Goal: Transaction & Acquisition: Obtain resource

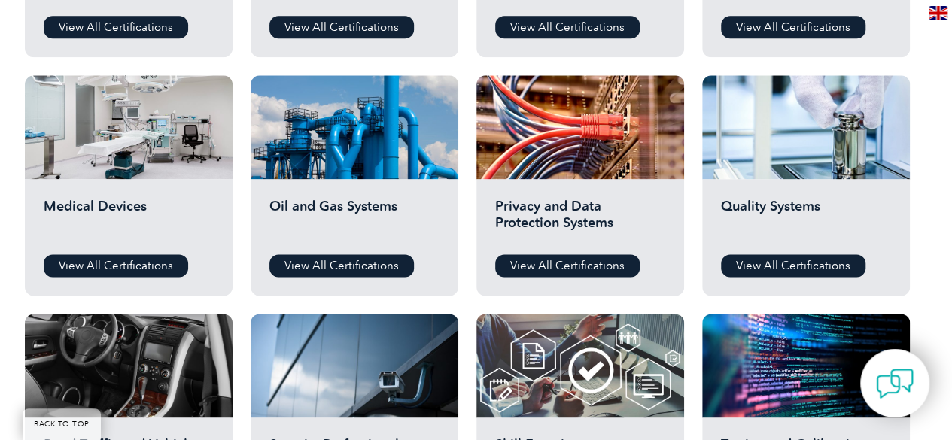
scroll to position [978, 0]
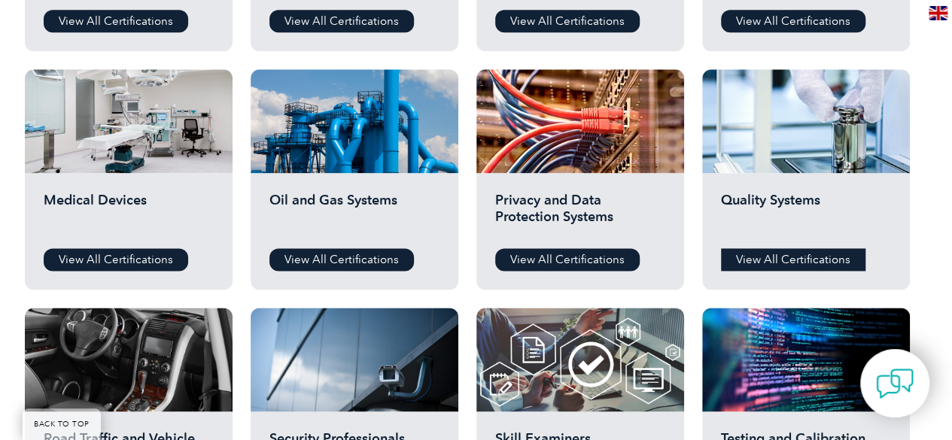
click at [790, 254] on link "View All Certifications" at bounding box center [793, 259] width 145 height 23
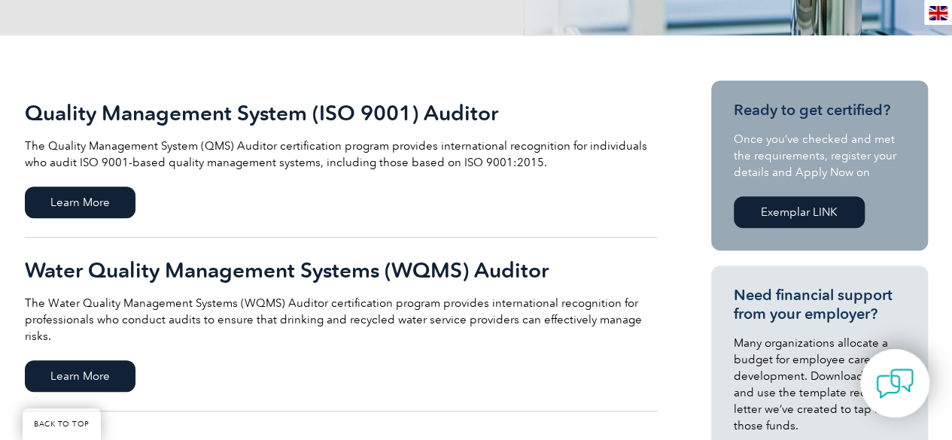
scroll to position [301, 0]
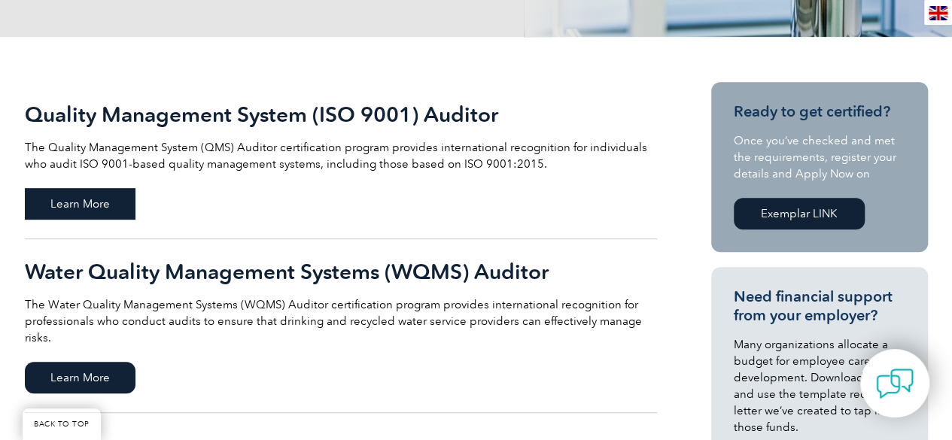
click at [90, 202] on span "Learn More" at bounding box center [80, 204] width 111 height 32
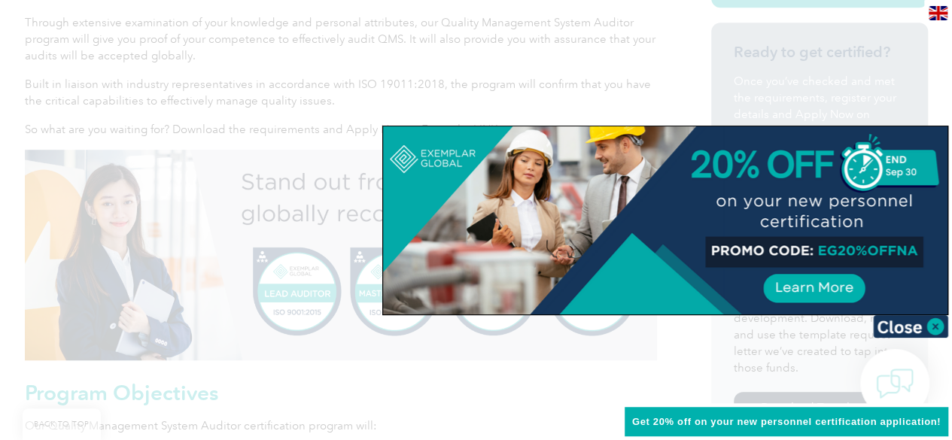
scroll to position [527, 0]
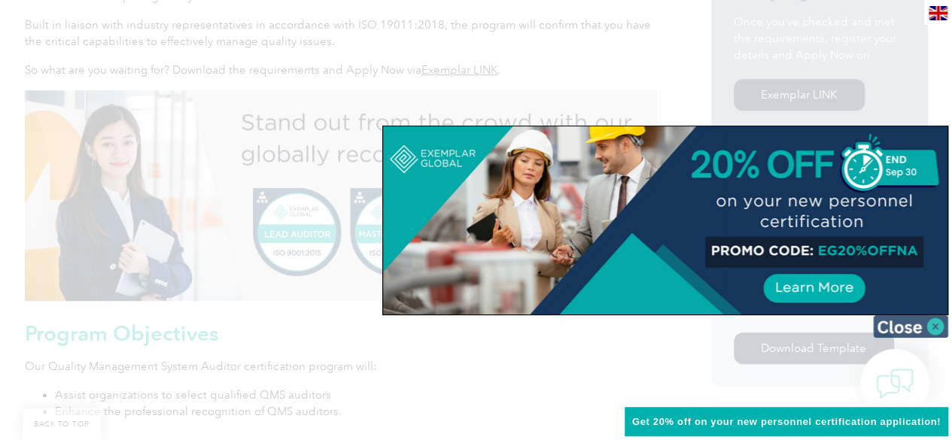
click at [894, 325] on img at bounding box center [910, 326] width 75 height 23
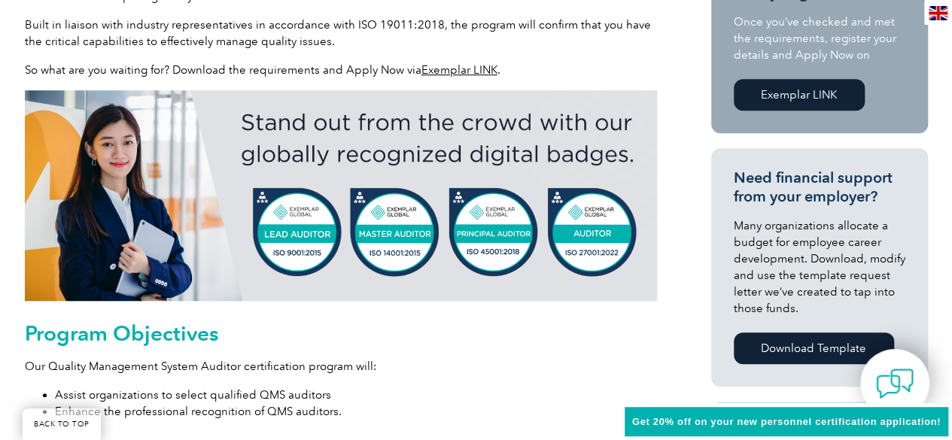
click at [592, 233] on img at bounding box center [341, 195] width 632 height 211
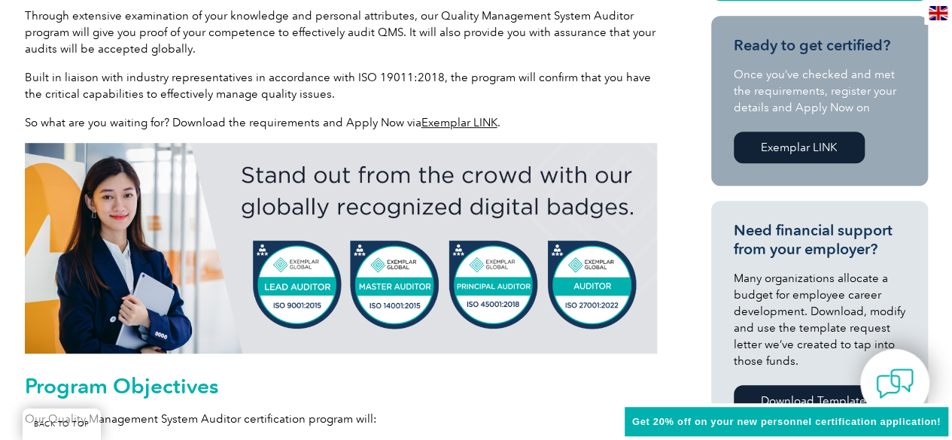
scroll to position [376, 0]
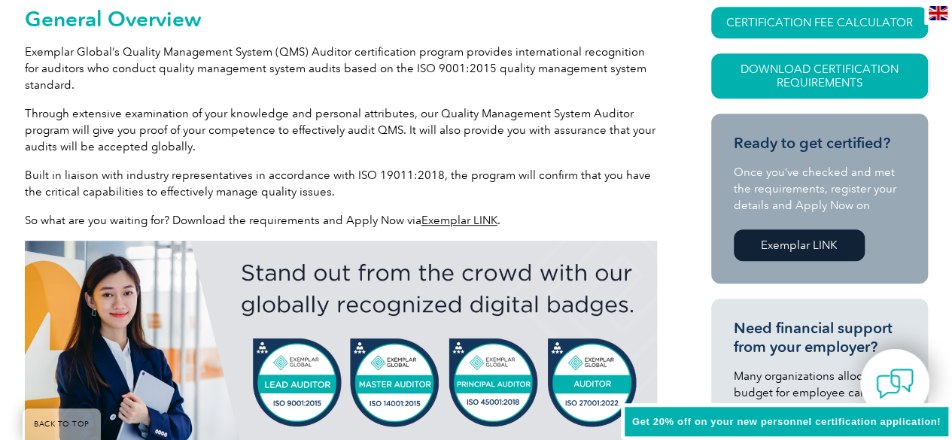
click at [456, 219] on link "Exemplar LINK" at bounding box center [459, 221] width 76 height 14
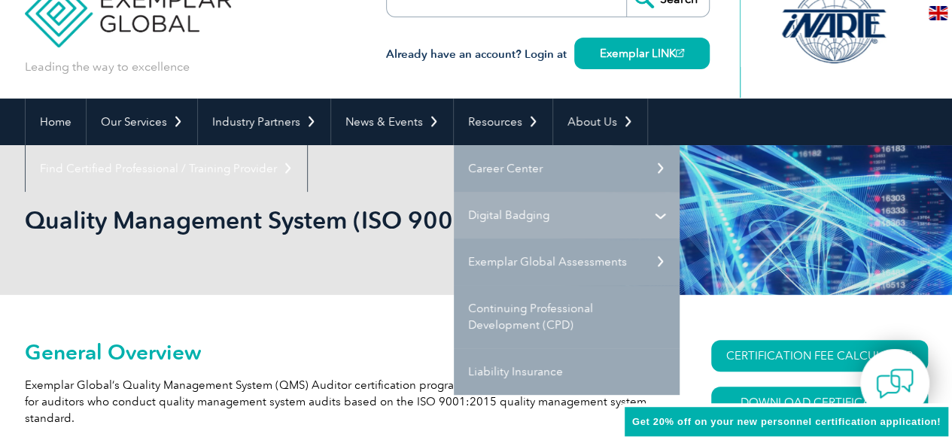
scroll to position [0, 0]
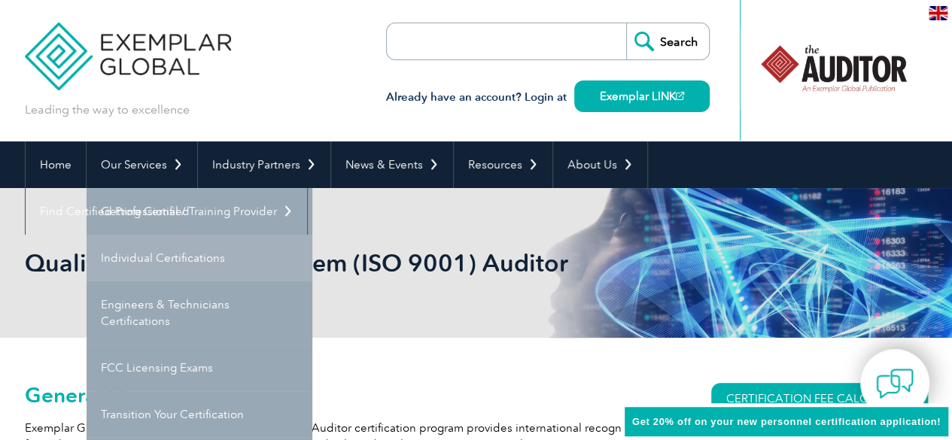
click at [148, 257] on link "Individual Certifications" at bounding box center [200, 258] width 226 height 47
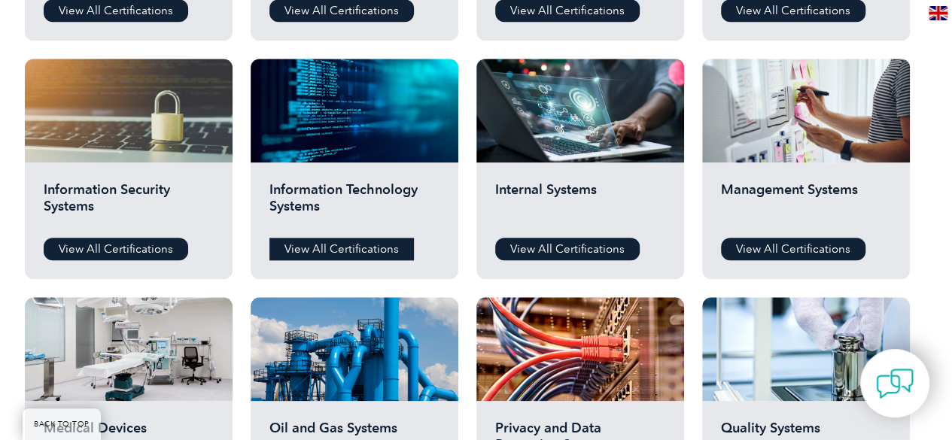
scroll to position [753, 0]
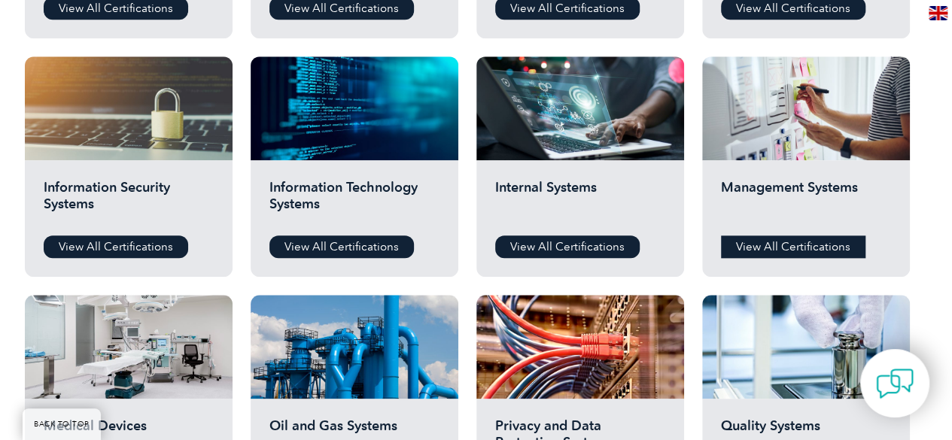
click at [799, 245] on link "View All Certifications" at bounding box center [793, 247] width 145 height 23
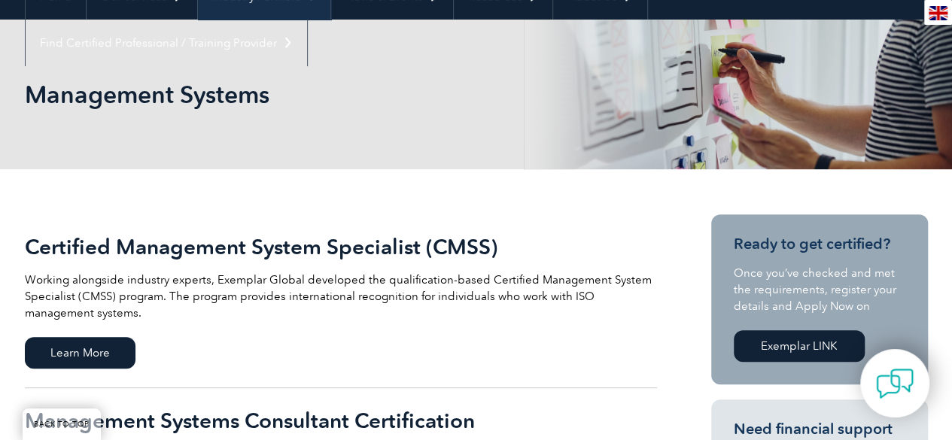
scroll to position [151, 0]
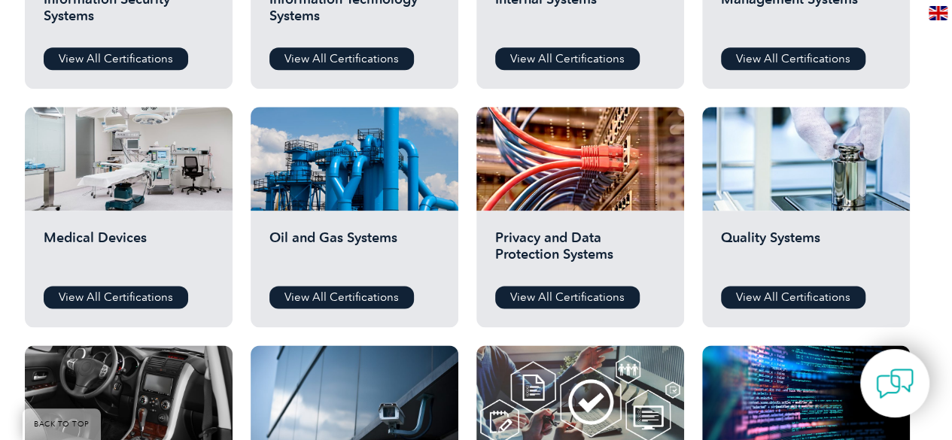
scroll to position [903, 0]
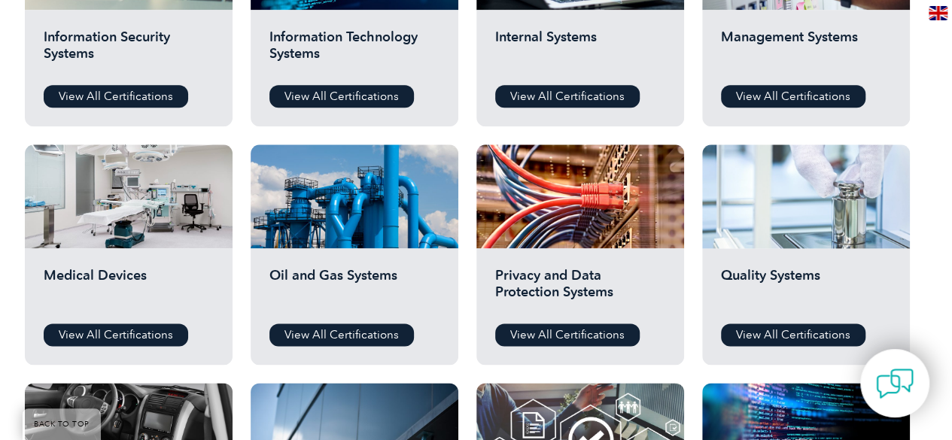
click at [778, 175] on div at bounding box center [806, 197] width 208 height 104
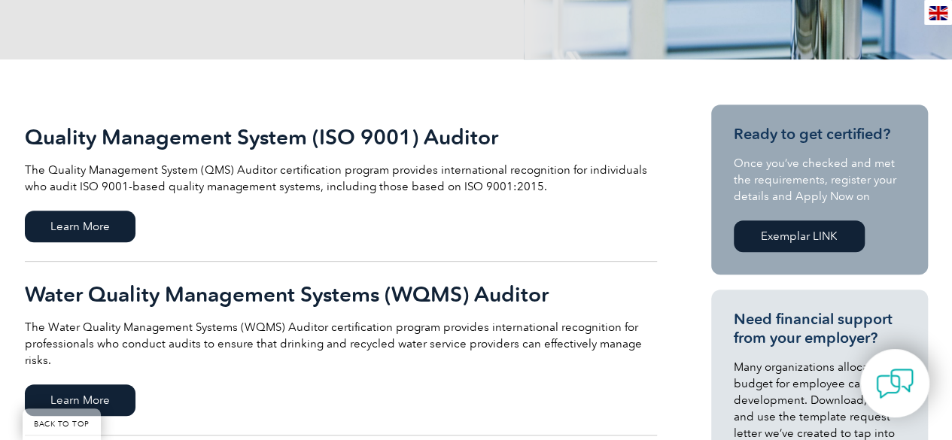
scroll to position [301, 0]
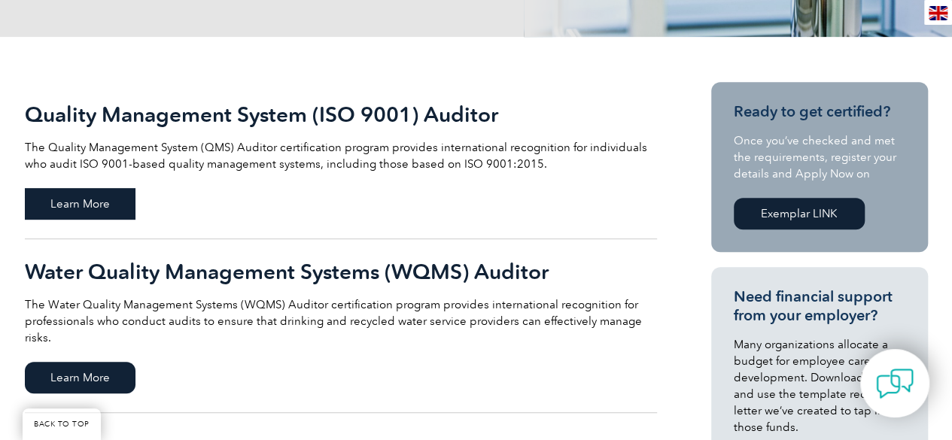
click at [75, 202] on span "Learn More" at bounding box center [80, 204] width 111 height 32
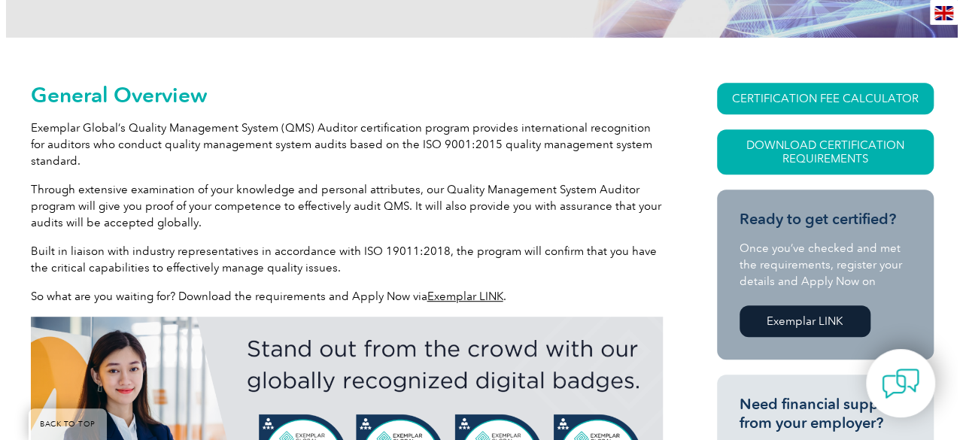
scroll to position [301, 0]
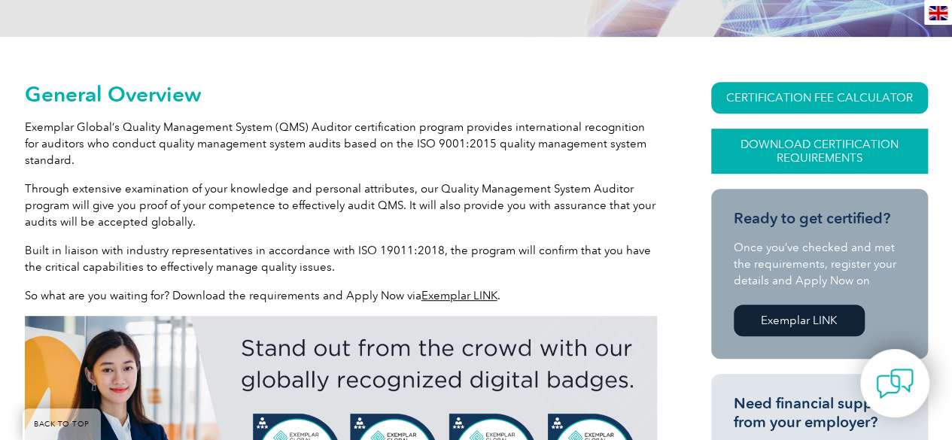
click at [797, 136] on link "Download Certification Requirements" at bounding box center [819, 151] width 217 height 45
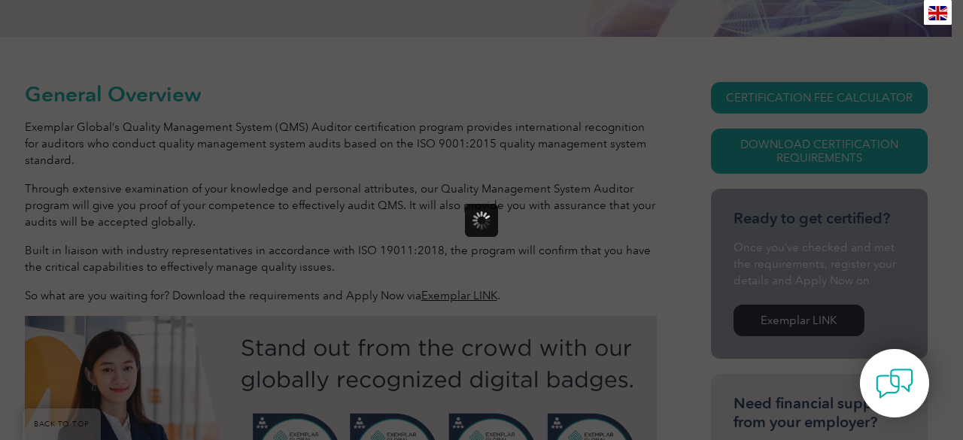
scroll to position [0, 0]
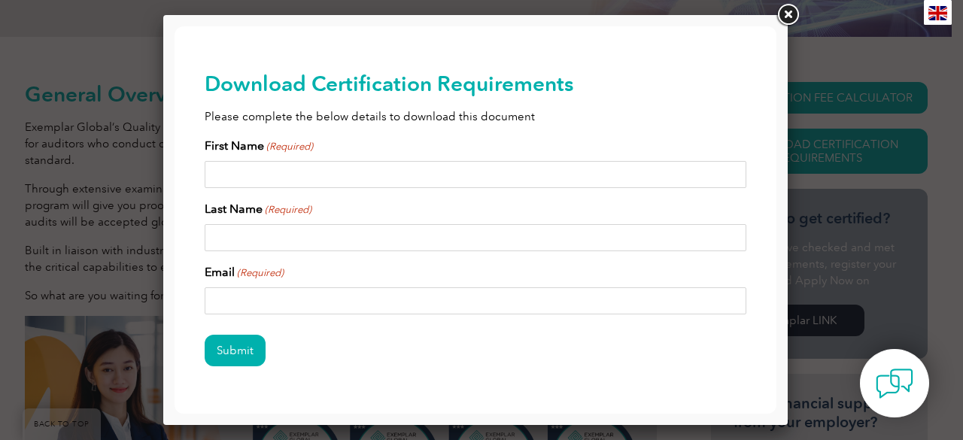
click at [236, 174] on input "First Name (Required)" at bounding box center [476, 174] width 542 height 27
drag, startPoint x: 244, startPoint y: 174, endPoint x: 280, endPoint y: 175, distance: 36.1
click at [281, 174] on input "[PERSON_NAME]" at bounding box center [476, 174] width 542 height 27
type input "[PERSON_NAME]"
click at [215, 233] on input "Last Name (Required)" at bounding box center [476, 237] width 542 height 27
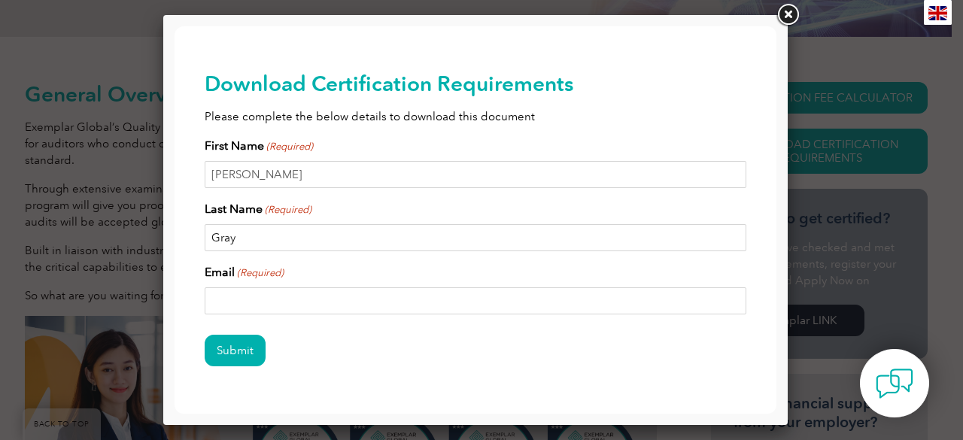
type input "Gray"
click at [213, 302] on input "Email (Required)" at bounding box center [476, 301] width 542 height 27
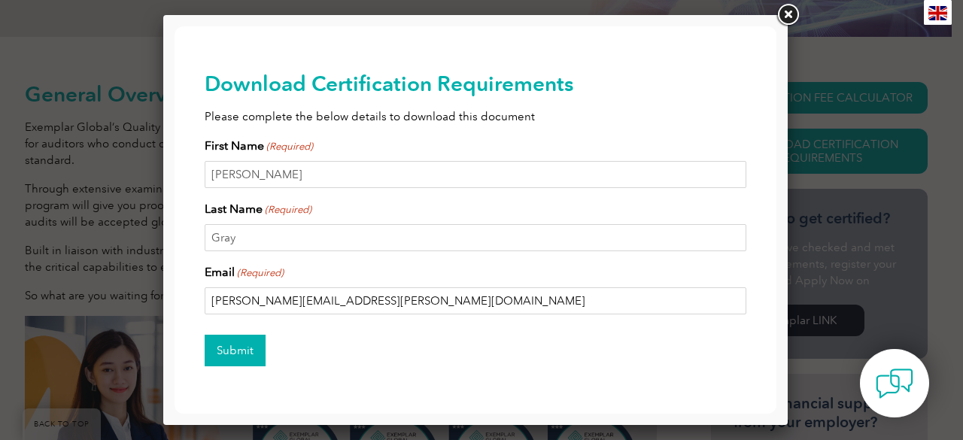
type input "[PERSON_NAME][EMAIL_ADDRESS][PERSON_NAME][DOMAIN_NAME]"
click at [226, 350] on input "Submit" at bounding box center [235, 351] width 61 height 32
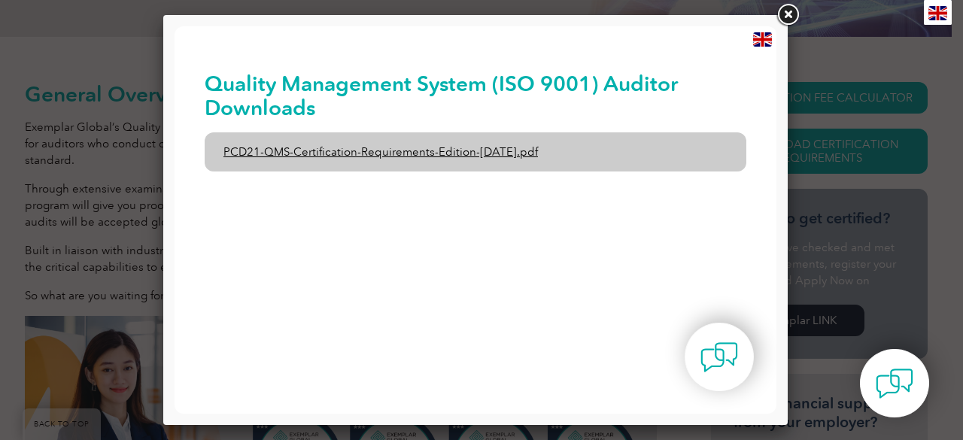
click at [318, 147] on link "PCD21-QMS-Certification-Requirements-Edition-[DATE].pdf" at bounding box center [476, 151] width 542 height 39
click at [360, 153] on link "PCD21-QMS-Certification-Requirements-Edition-[DATE].pdf" at bounding box center [476, 151] width 542 height 39
